Goal: Task Accomplishment & Management: Use online tool/utility

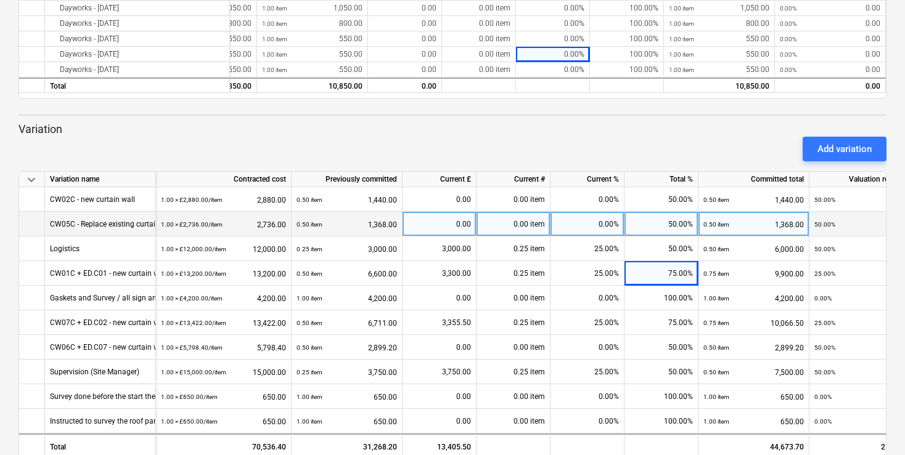
scroll to position [364, 0]
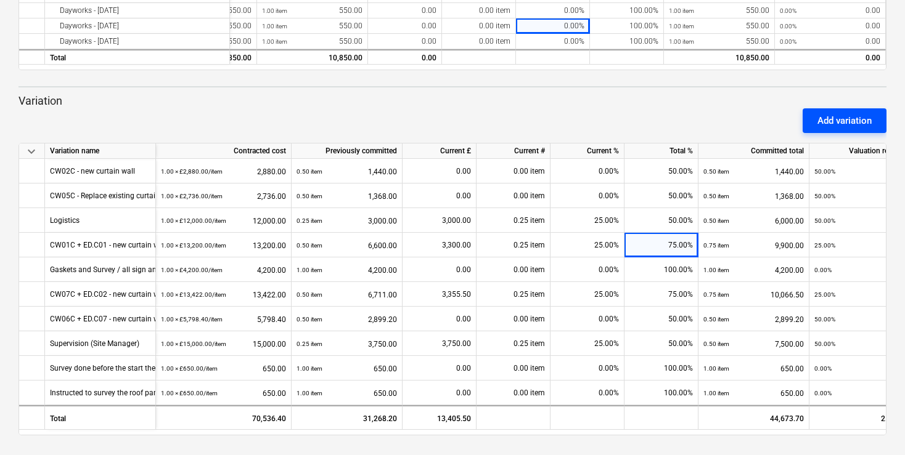
click at [812, 108] on button "Add variation" at bounding box center [844, 120] width 84 height 25
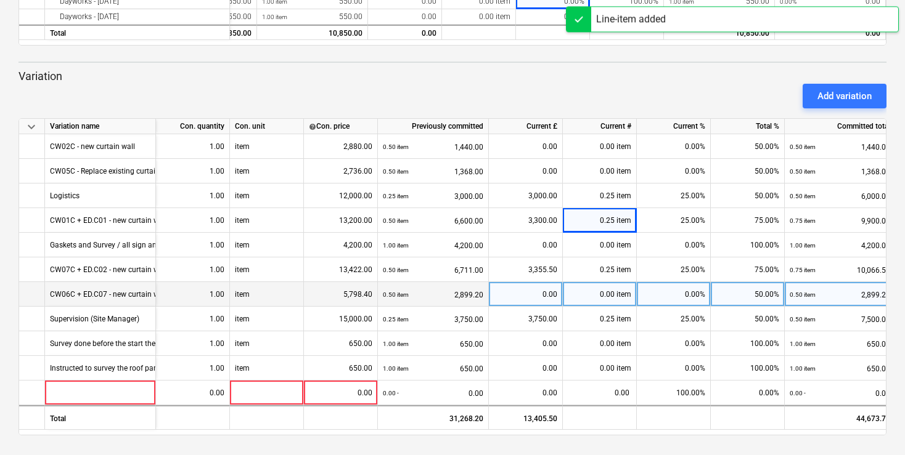
scroll to position [388, 0]
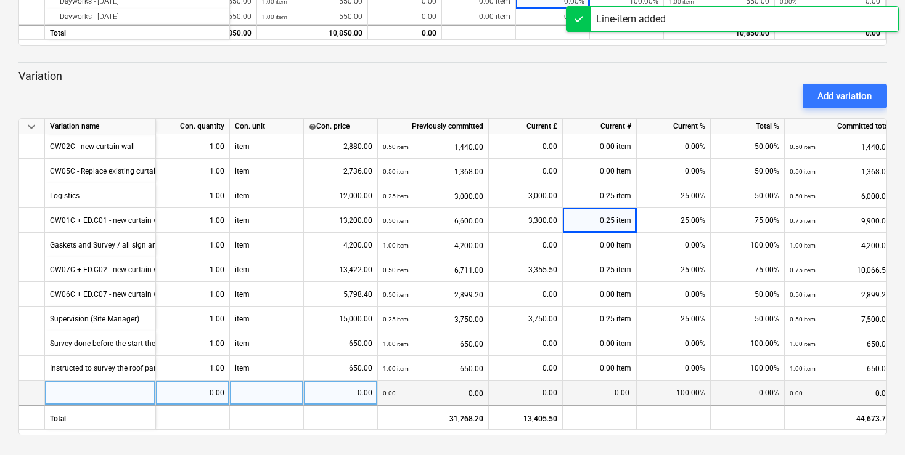
click at [112, 381] on div at bounding box center [100, 393] width 111 height 25
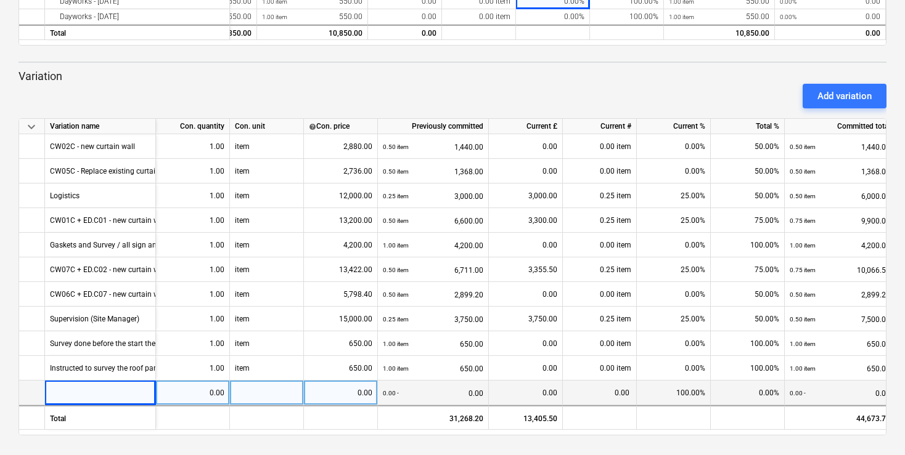
click at [137, 381] on div at bounding box center [100, 393] width 111 height 25
type input "D"
type input "Variation to CW01 + survey"
click at [201, 381] on div "0.00" at bounding box center [192, 393] width 63 height 25
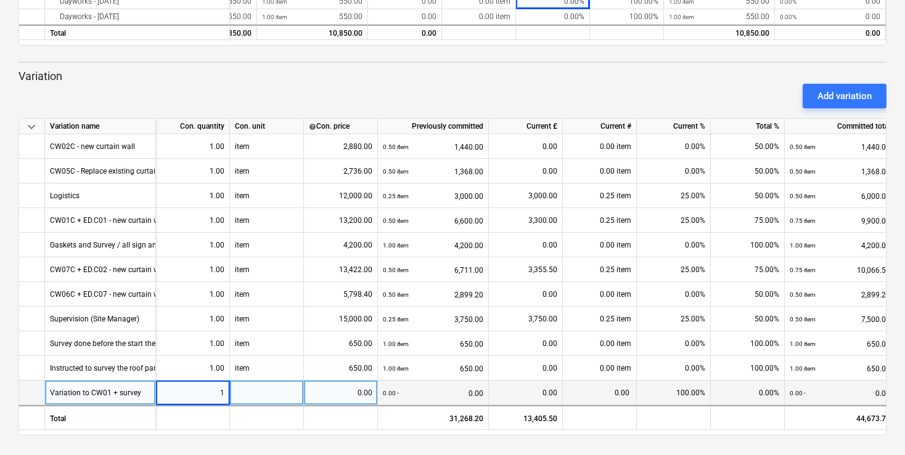
click at [265, 381] on div at bounding box center [267, 393] width 74 height 25
type input "item"
click at [351, 382] on div "0.00" at bounding box center [340, 393] width 63 height 25
type input "3900"
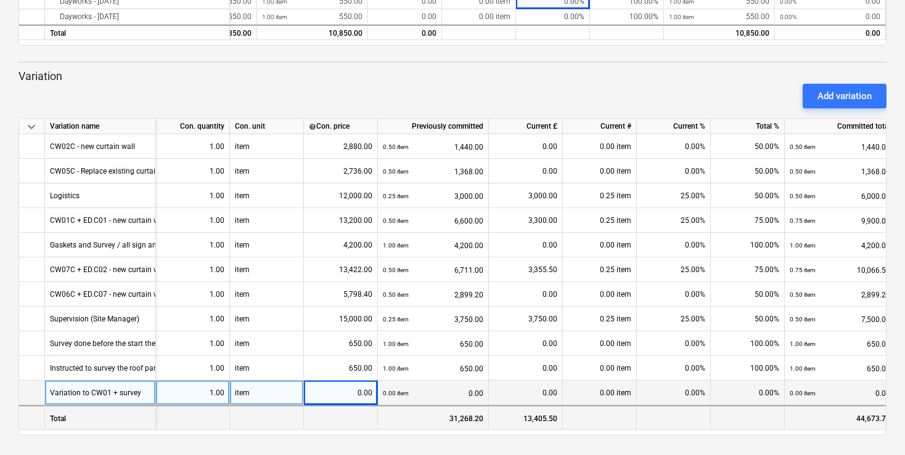
click at [417, 406] on div "31,268.20" at bounding box center [433, 418] width 111 height 25
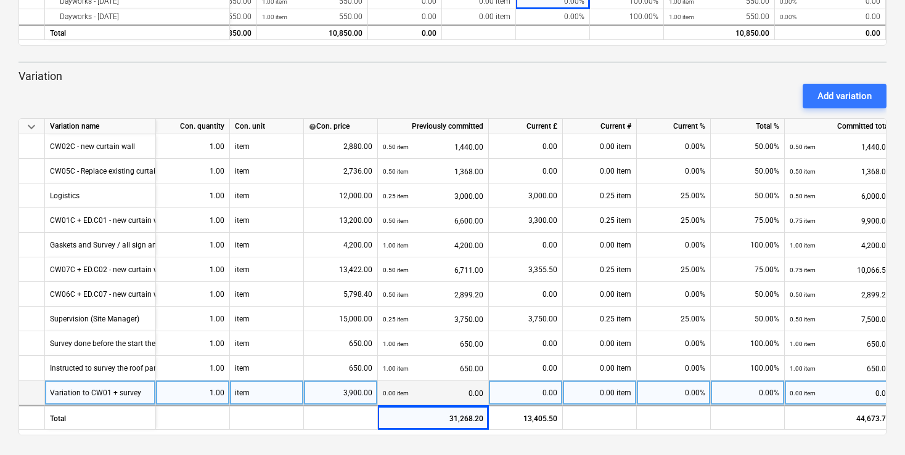
click at [676, 381] on div "0.00%" at bounding box center [674, 393] width 74 height 25
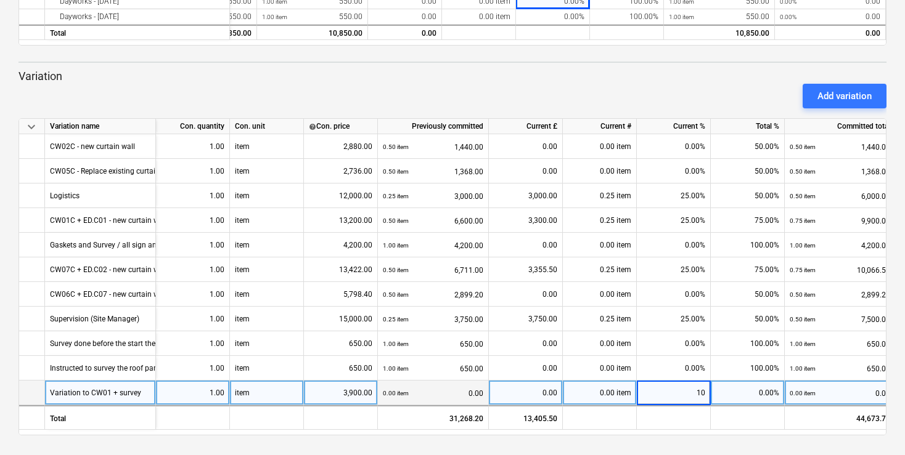
type input "100"
click at [836, 88] on div "Add variation" at bounding box center [844, 96] width 54 height 16
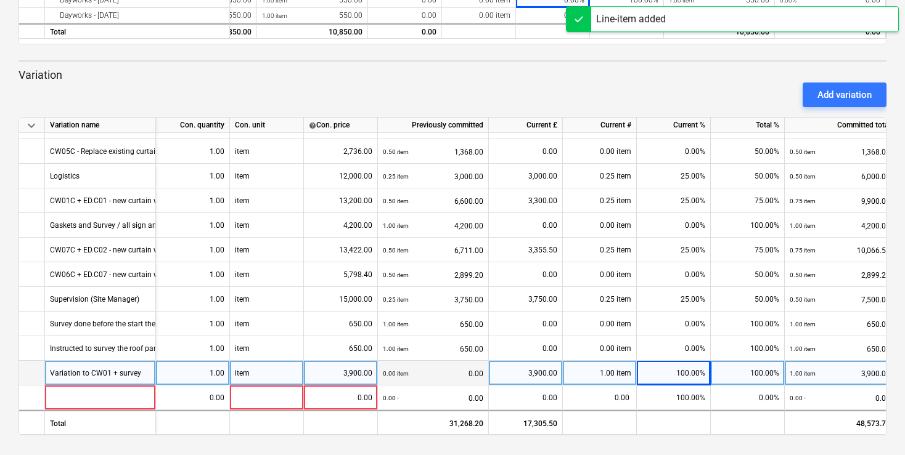
scroll to position [390, 0]
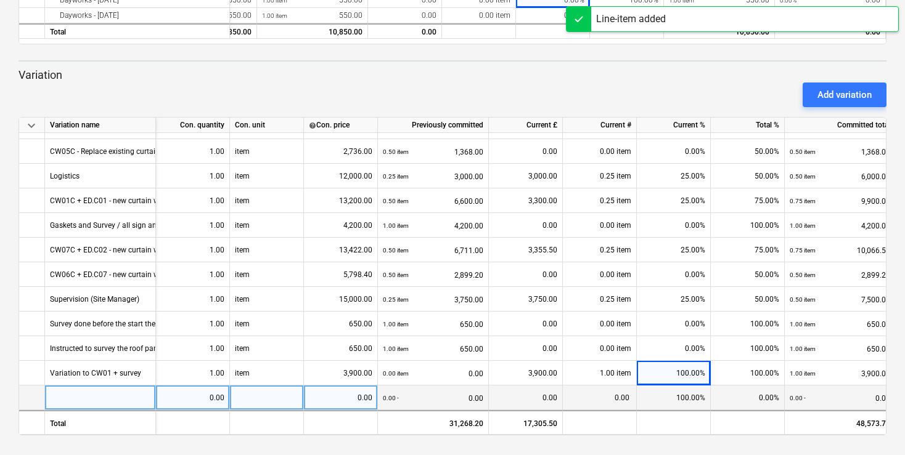
click at [121, 386] on div at bounding box center [100, 398] width 111 height 25
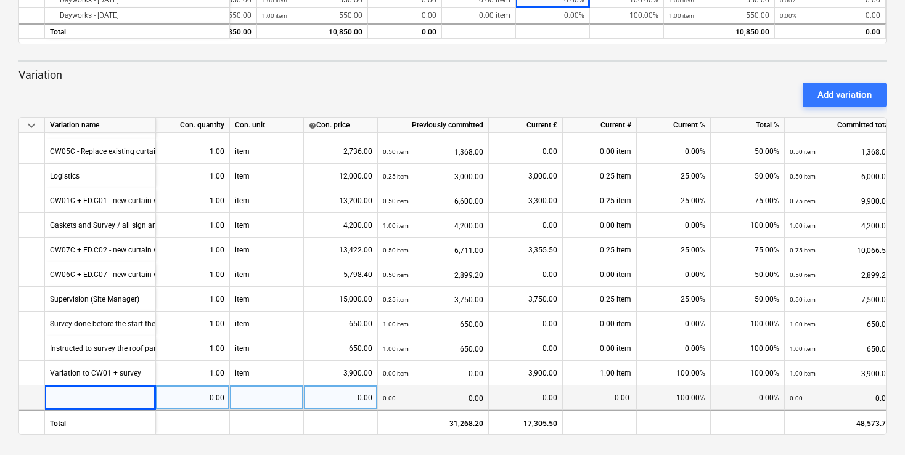
click at [142, 386] on div at bounding box center [100, 398] width 111 height 25
type input "SI-VIT-009-Building C dismantle Curtain WallInstructed by JP: SI-VIT-009-Buildi…"
click at [208, 386] on div "0.00" at bounding box center [192, 398] width 63 height 25
type input "1"
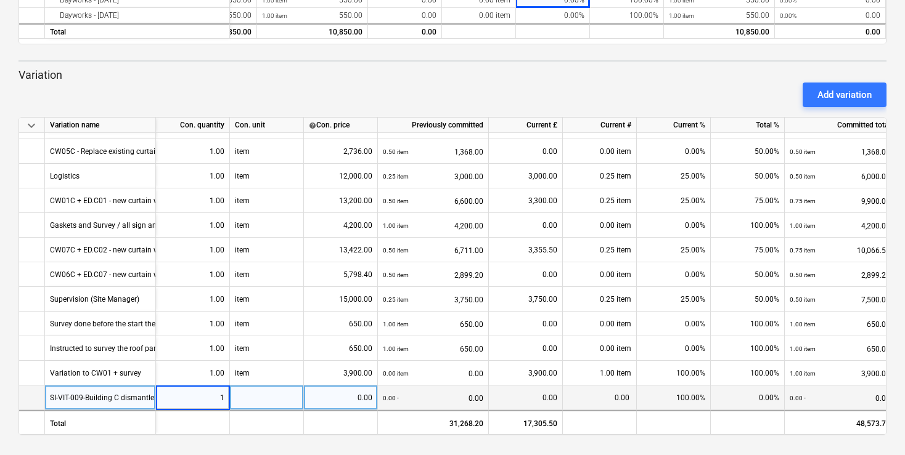
click at [235, 386] on div at bounding box center [267, 398] width 74 height 25
type input "item"
click at [348, 386] on div "0.00" at bounding box center [340, 398] width 63 height 25
type input "1500"
click at [688, 386] on div "0.00%" at bounding box center [674, 398] width 74 height 25
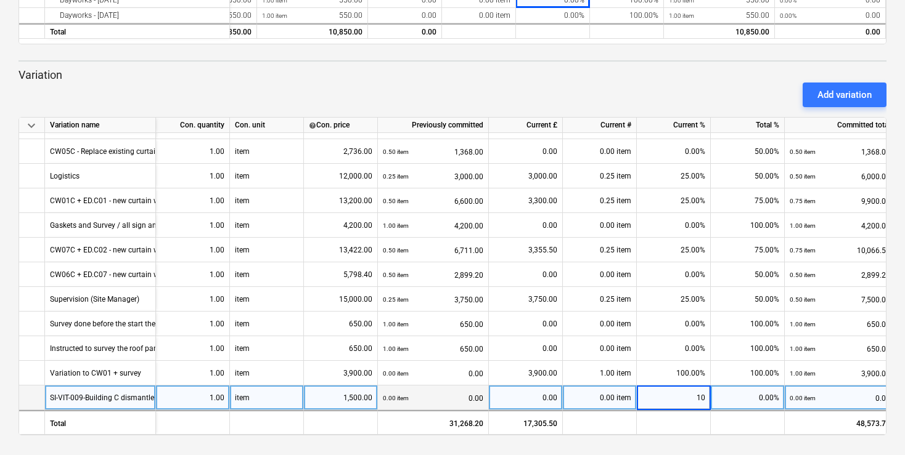
type input "100"
click at [768, 448] on div "keyboard_arrow_down Status Confirmed at Company Contract name Commit as Date Cu…" at bounding box center [452, 37] width 905 height 835
click at [418, 78] on div "Add variation" at bounding box center [453, 95] width 878 height 35
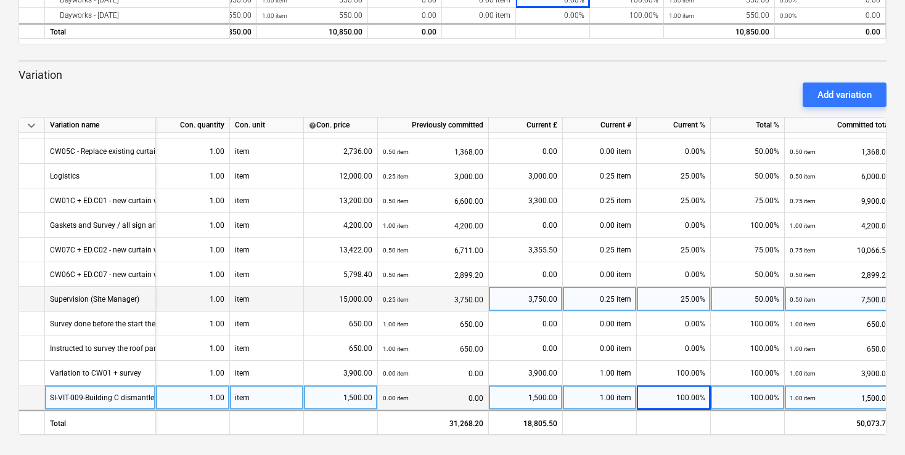
scroll to position [0, 0]
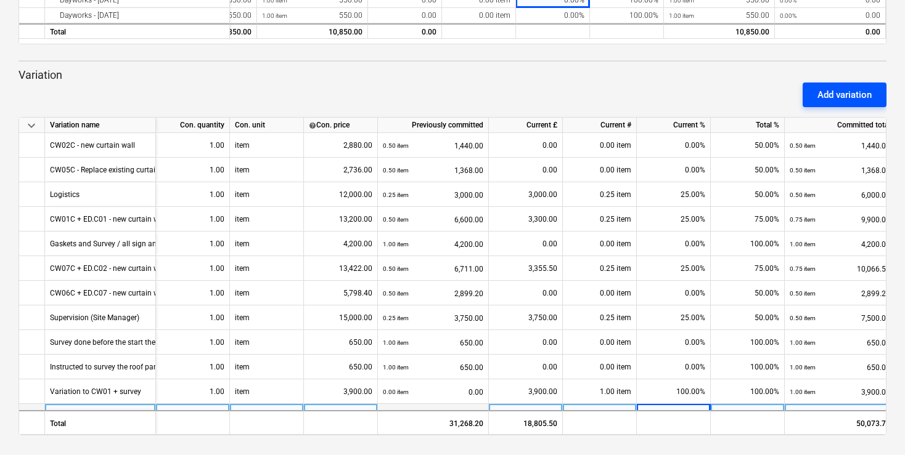
click at [823, 87] on div "Add variation" at bounding box center [844, 95] width 54 height 16
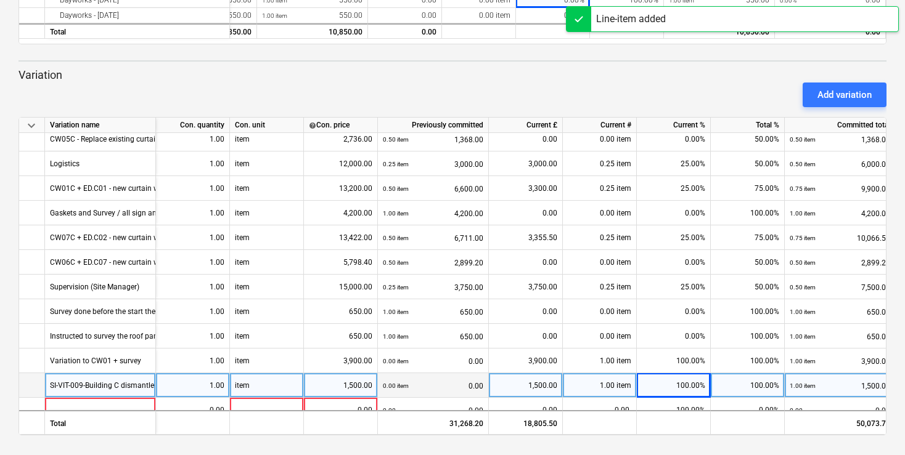
scroll to position [52, 0]
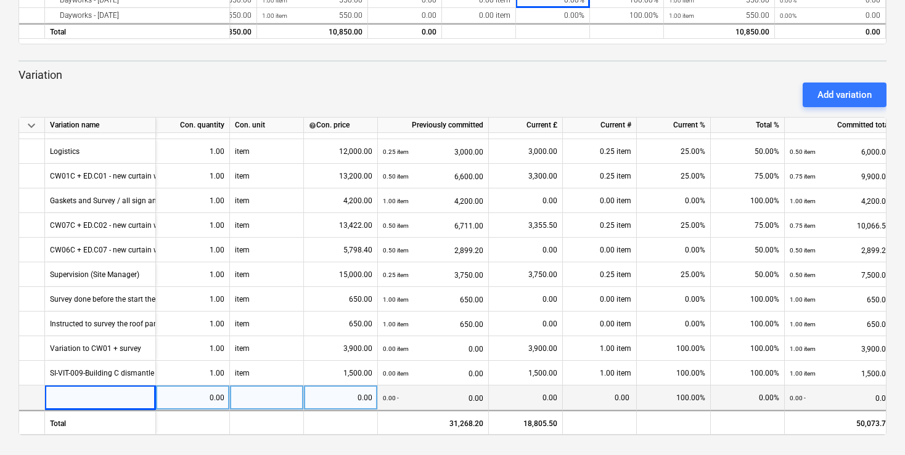
click at [70, 386] on div at bounding box center [100, 398] width 111 height 25
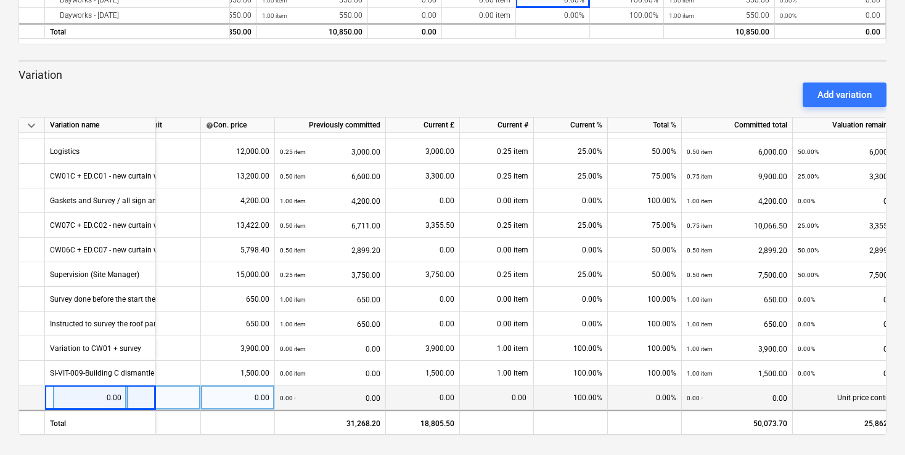
scroll to position [52, 157]
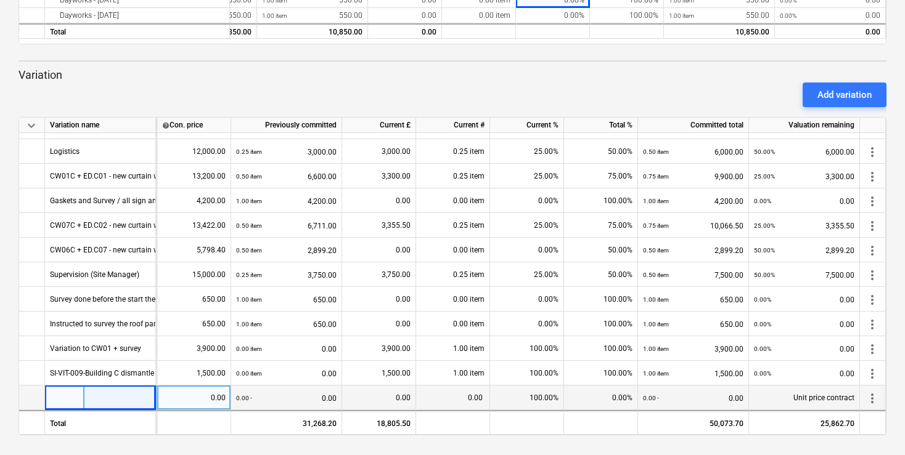
click at [865, 391] on span "more_vert" at bounding box center [872, 398] width 15 height 15
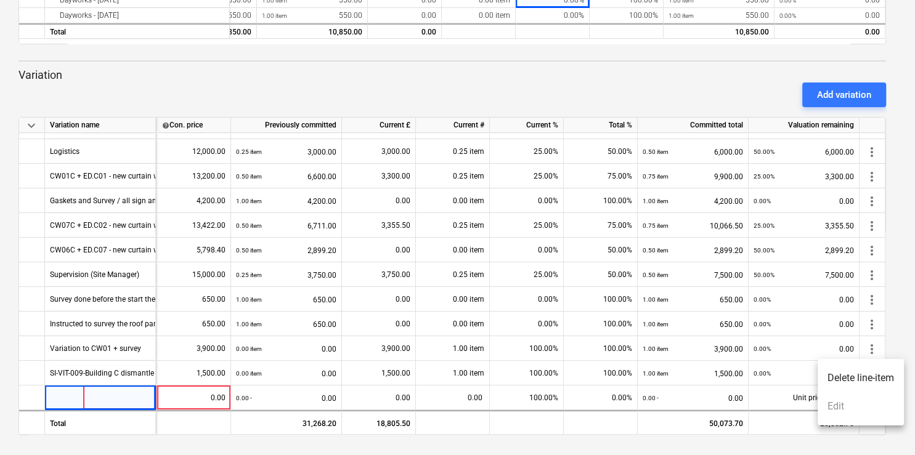
click at [852, 386] on li "Delete line-item" at bounding box center [861, 378] width 86 height 28
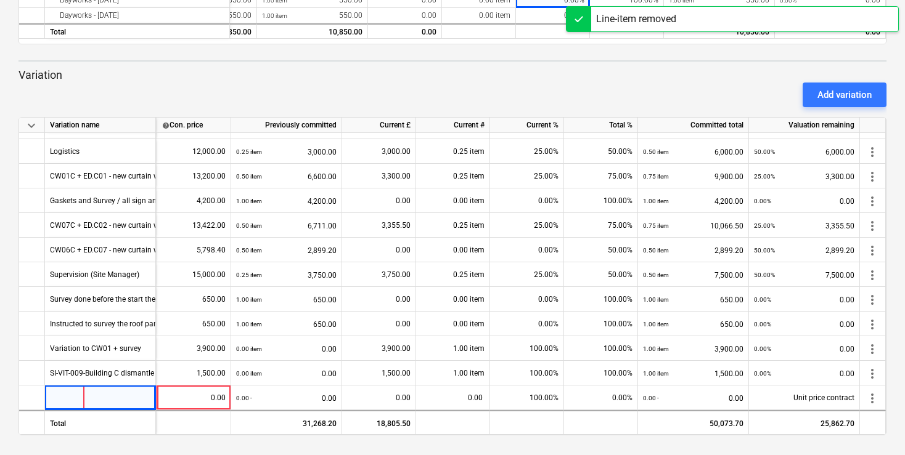
scroll to position [28, 157]
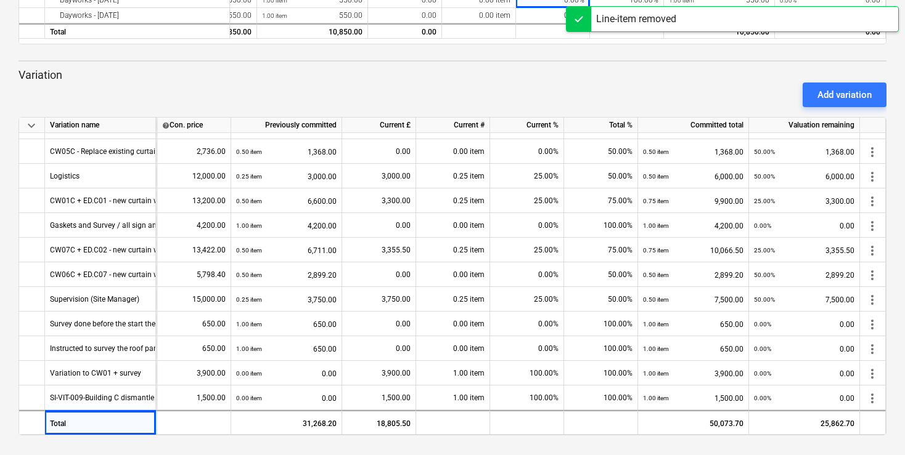
click at [309, 78] on div "Add variation" at bounding box center [453, 95] width 878 height 35
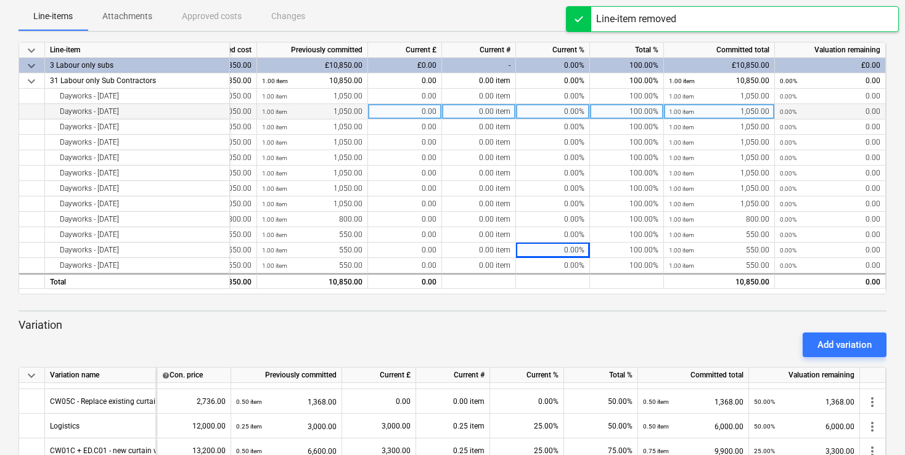
scroll to position [0, 118]
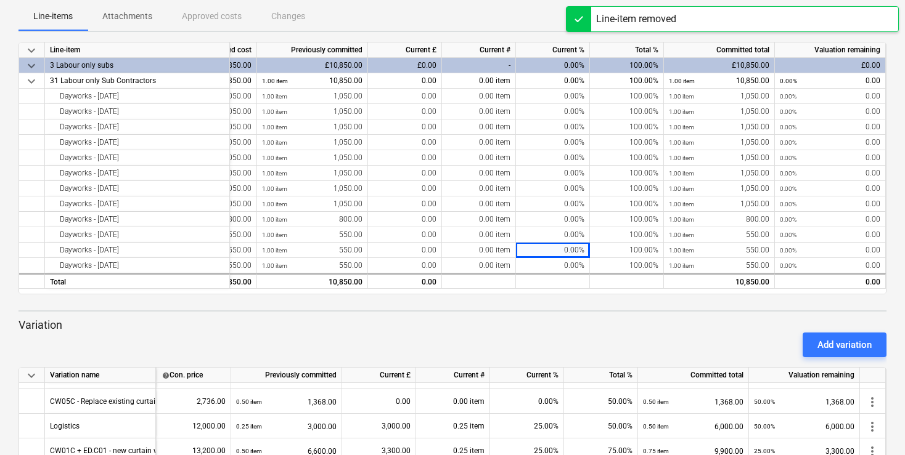
click at [121, 18] on p "Attachments" at bounding box center [127, 16] width 50 height 13
